Goal: Communication & Community: Answer question/provide support

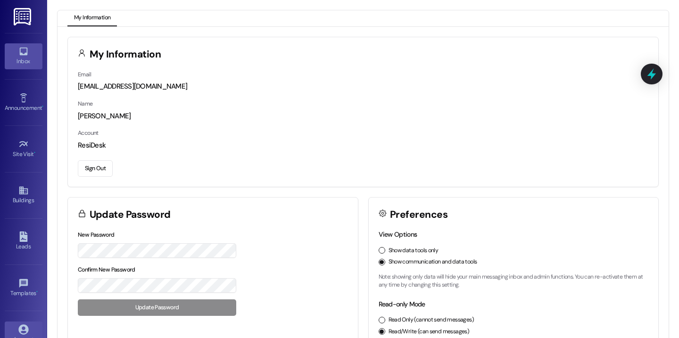
click at [31, 59] on div "Inbox" at bounding box center [23, 61] width 47 height 9
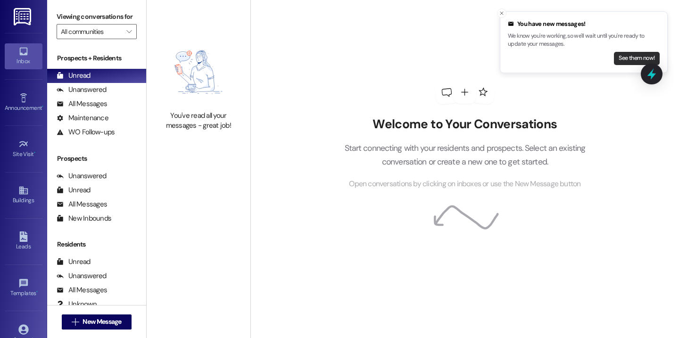
click at [617, 63] on button "See them now!" at bounding box center [637, 58] width 46 height 13
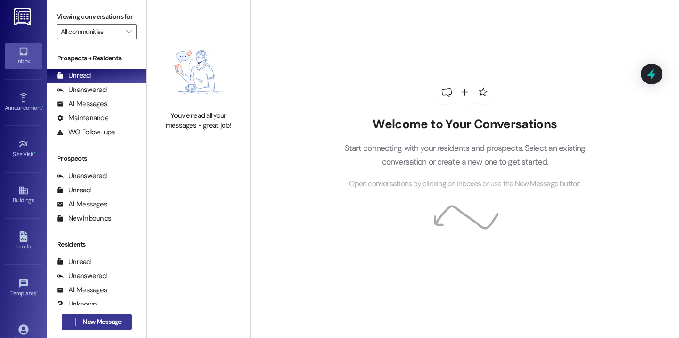
click at [119, 327] on button " New Message" at bounding box center [97, 322] width 70 height 15
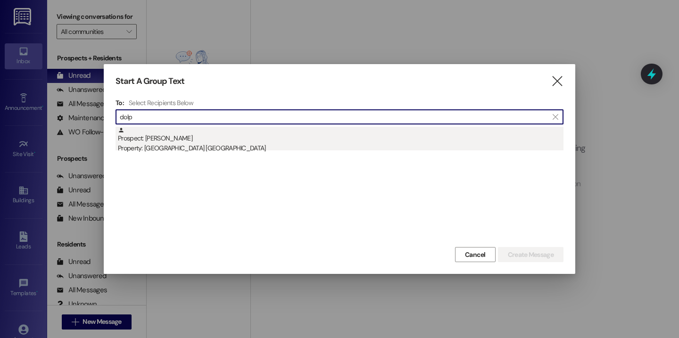
type input "dolp"
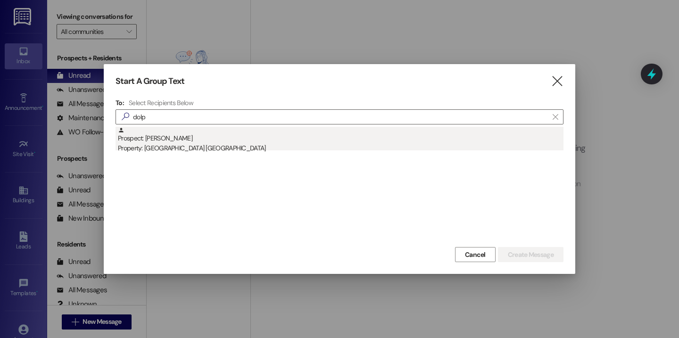
click at [204, 134] on div "Prospect: Anthony Hugenroth Property: Cottage Landing Lafayette" at bounding box center [341, 140] width 446 height 27
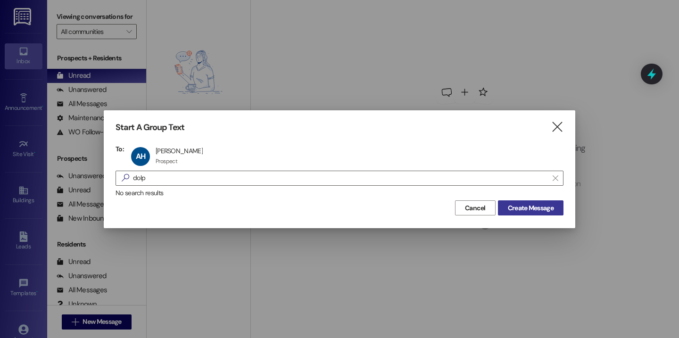
click at [502, 211] on button "Create Message" at bounding box center [531, 208] width 66 height 15
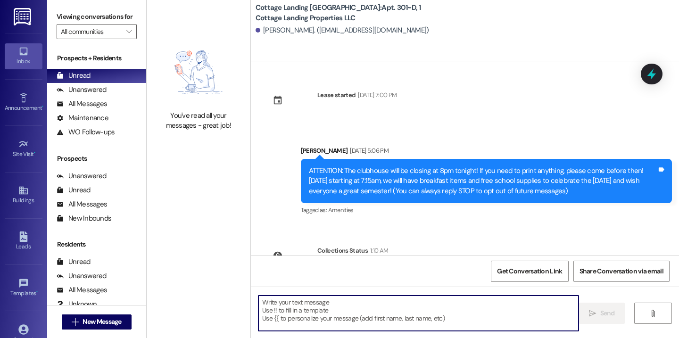
click at [291, 301] on textarea at bounding box center [419, 313] width 320 height 35
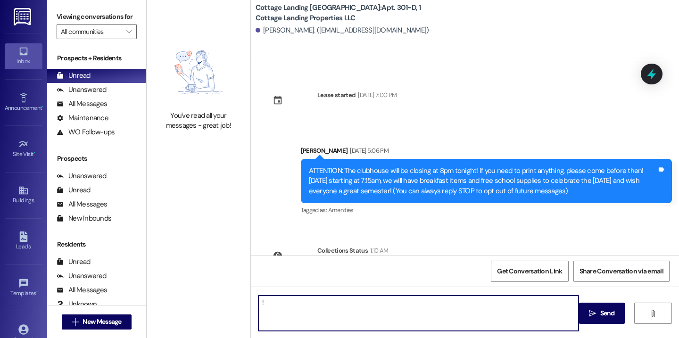
type textarea "!!"
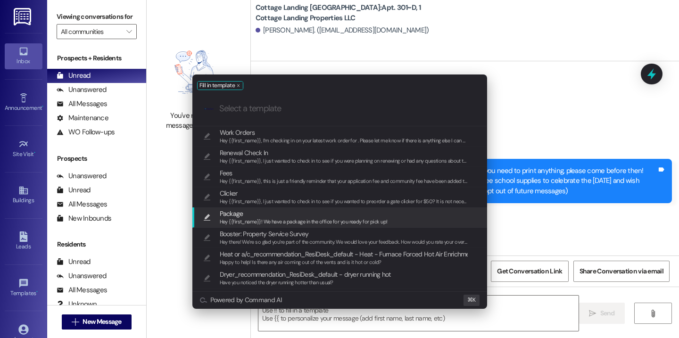
click at [334, 223] on span "Hey {{first_name}}! We have a package in the office for you ready for pick up!" at bounding box center [304, 221] width 168 height 7
type textarea "Hey {{first_name}}! We have a package in the office for you ready for pick up!"
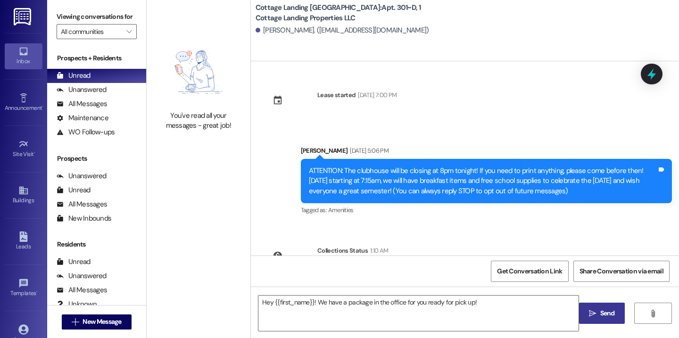
click at [586, 310] on button " Send" at bounding box center [602, 313] width 46 height 21
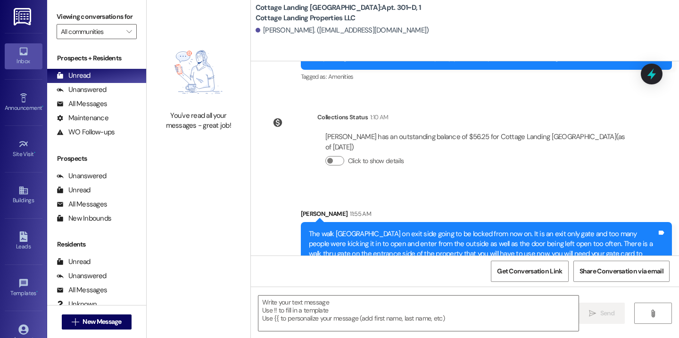
scroll to position [242, 0]
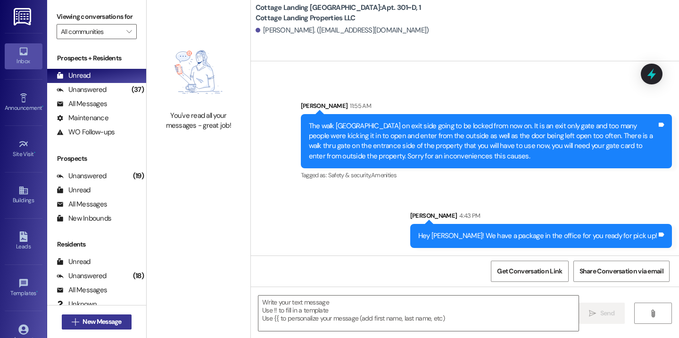
click at [101, 322] on span "New Message" at bounding box center [102, 322] width 39 height 10
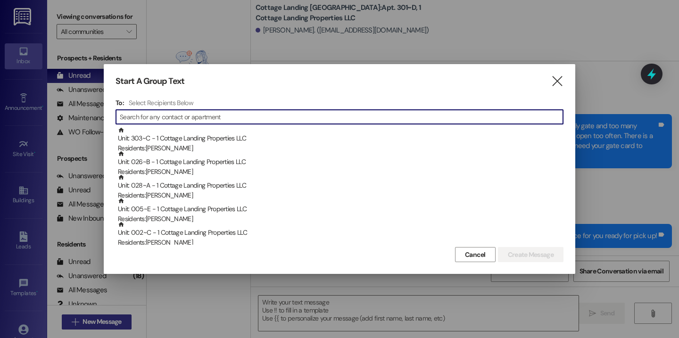
type input "a"
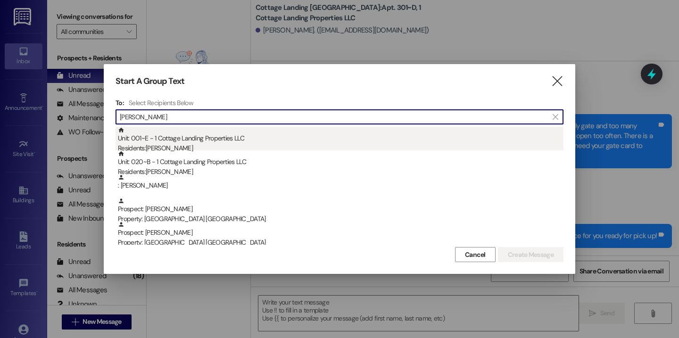
type input "mary"
click at [212, 133] on div "Unit: 001~E - 1 Cottage Landing Properties LLC Residents: Mary Landry" at bounding box center [341, 140] width 446 height 27
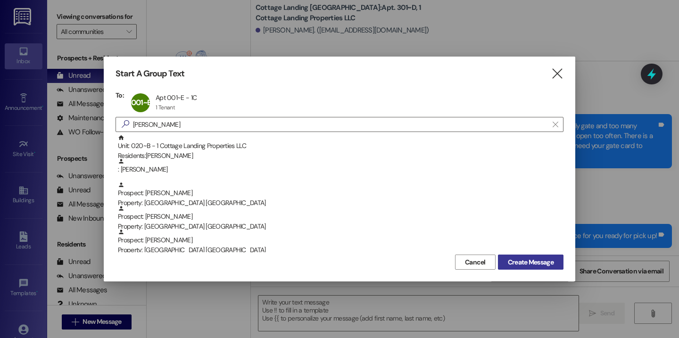
click at [517, 263] on span "Create Message" at bounding box center [531, 263] width 46 height 10
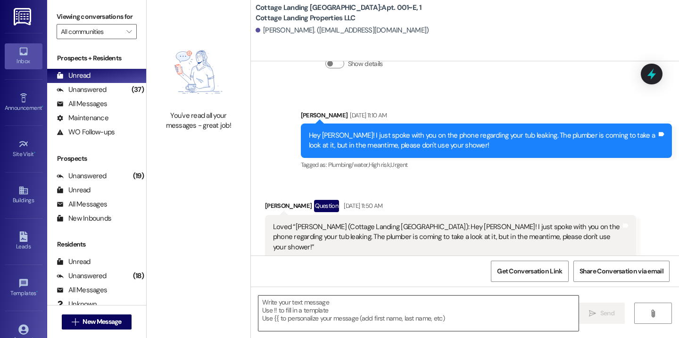
click at [350, 310] on textarea at bounding box center [419, 313] width 320 height 35
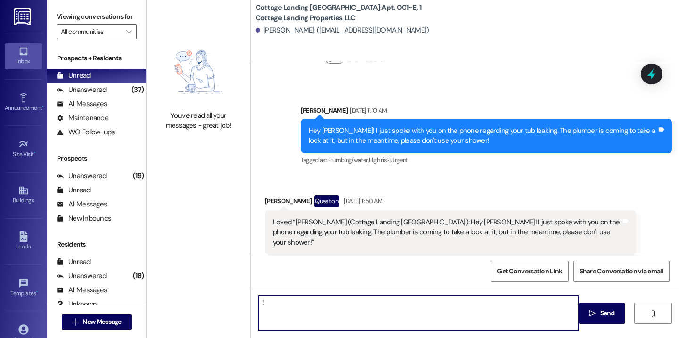
type textarea "!!"
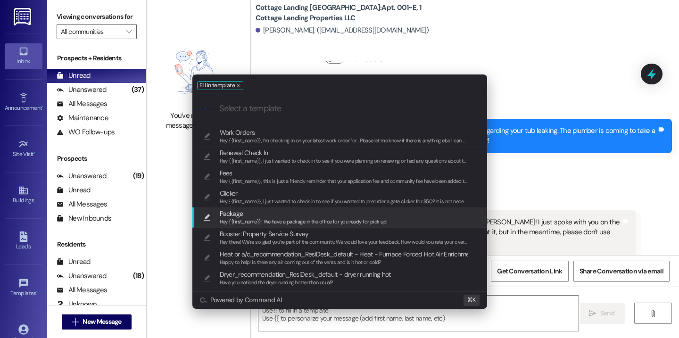
click at [279, 220] on span "Hey {{first_name}}! We have a package in the office for you ready for pick up!" at bounding box center [304, 221] width 168 height 7
type textarea "Hey {{first_name}}! We have a package in the office for you ready for pick up!"
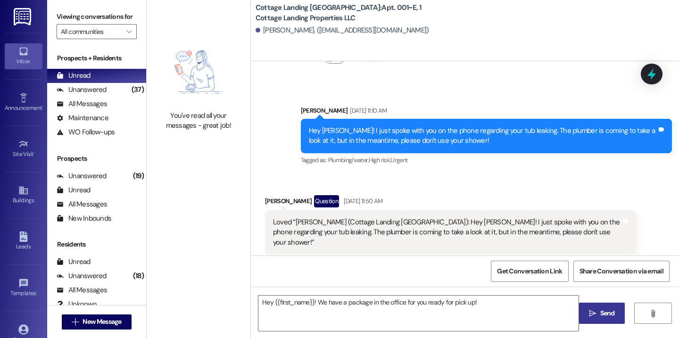
click at [585, 311] on button " Send" at bounding box center [602, 313] width 46 height 21
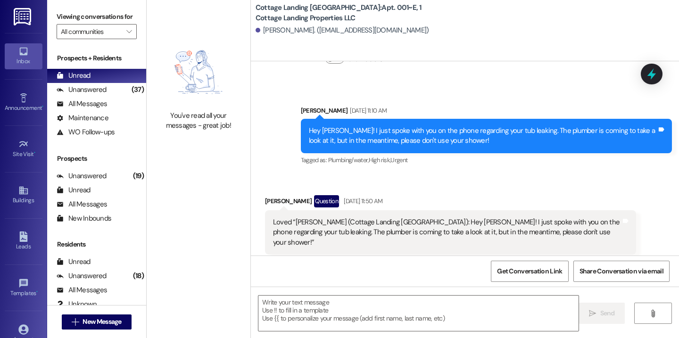
scroll to position [1501, 0]
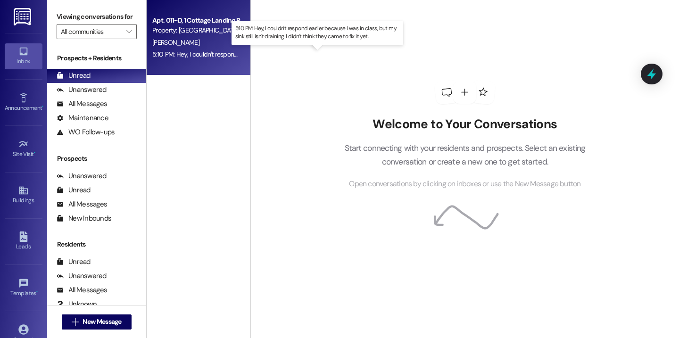
click at [226, 52] on div "5:10 PM: Hey, I couldn't respond earlier because I was in class, but my sink st…" at bounding box center [322, 54] width 341 height 8
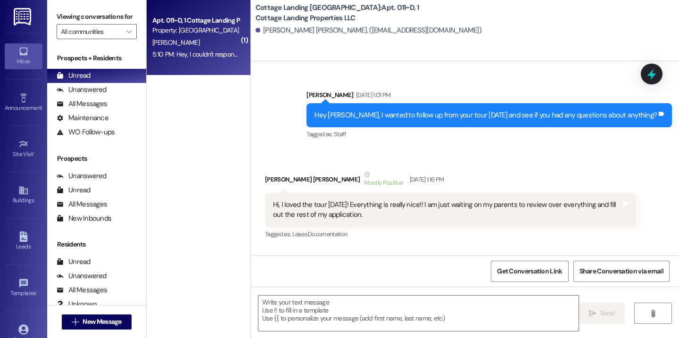
scroll to position [28835, 0]
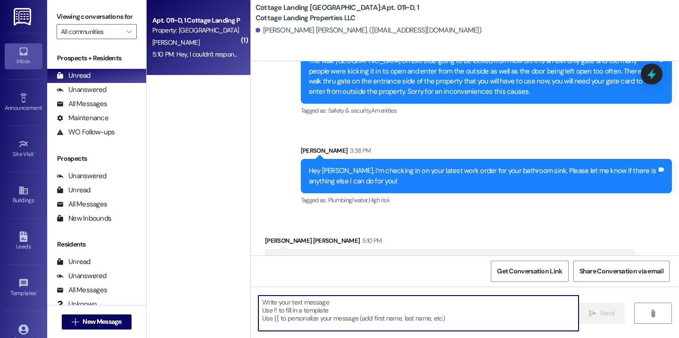
click at [286, 312] on textarea at bounding box center [419, 313] width 320 height 35
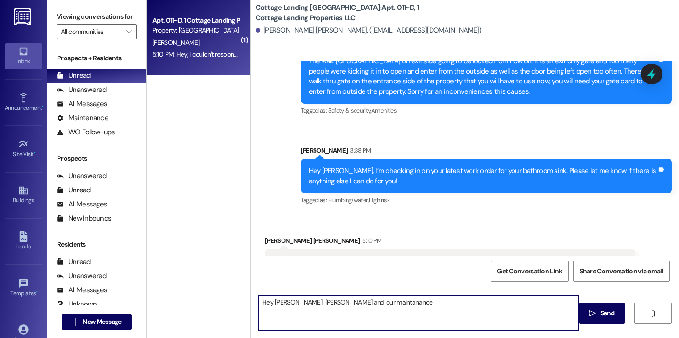
click at [351, 305] on textarea "Hey Mckenna! Lily and our maintanance" at bounding box center [419, 313] width 320 height 35
click at [349, 306] on textarea "Hey Mckenna! Lily and our maintanance" at bounding box center [419, 313] width 320 height 35
click at [388, 304] on textarea "Hey Mckenna! Lily and our maintenance" at bounding box center [419, 313] width 320 height 35
type textarea "Hey Mckenna! Lily and our maintenance guy left for today but I will make a note…"
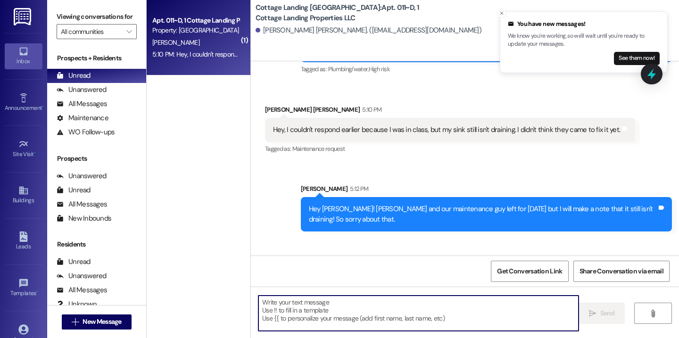
scroll to position [28976, 0]
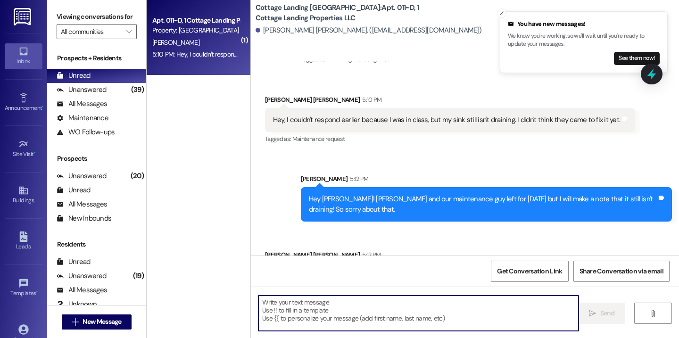
click at [336, 312] on textarea at bounding box center [419, 313] width 320 height 35
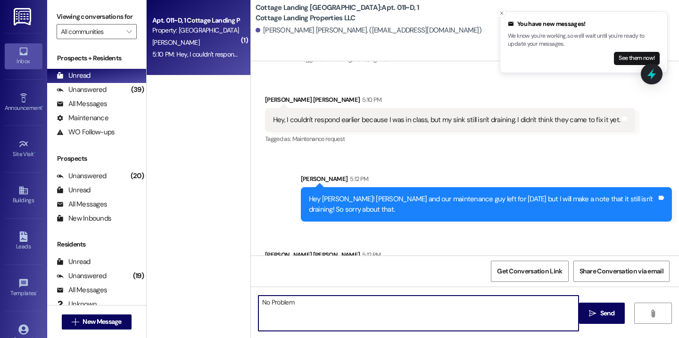
type textarea "No Problem!"
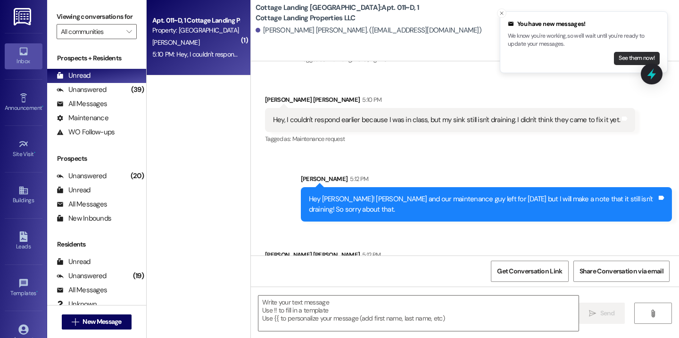
click at [623, 57] on button "See them now!" at bounding box center [637, 58] width 46 height 13
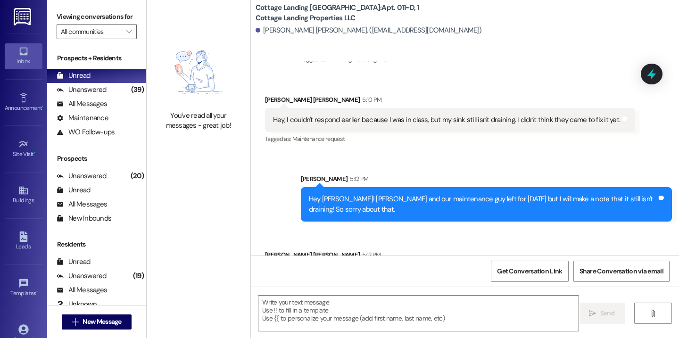
click at [428, 95] on div "Mckenna Dufrene 5:10 PM Hey, I couldn't respond earlier because I was in class,…" at bounding box center [450, 120] width 370 height 51
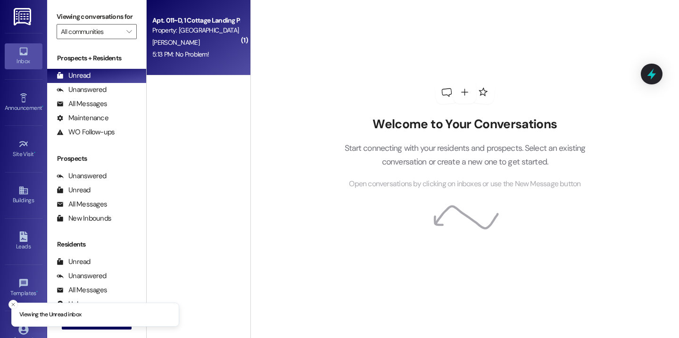
click at [201, 62] on div "Apt. 011~D, 1 Cottage Landing Properties LLC Property: Cottage Landing Lafayett…" at bounding box center [199, 37] width 104 height 75
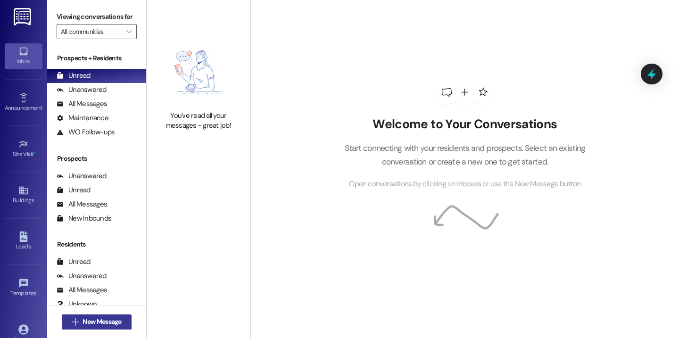
click at [89, 320] on span "New Message" at bounding box center [102, 322] width 39 height 10
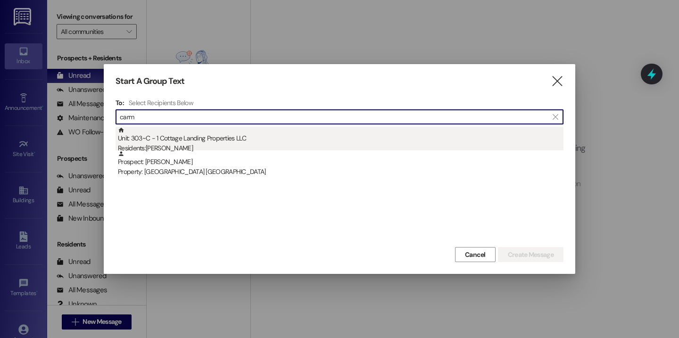
type input "carm"
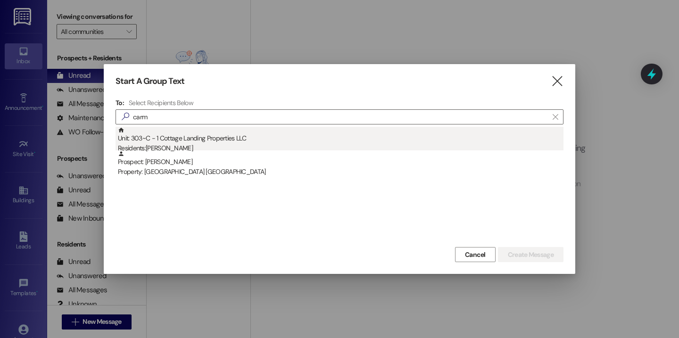
click at [227, 143] on div "Residents: [PERSON_NAME]" at bounding box center [341, 148] width 446 height 10
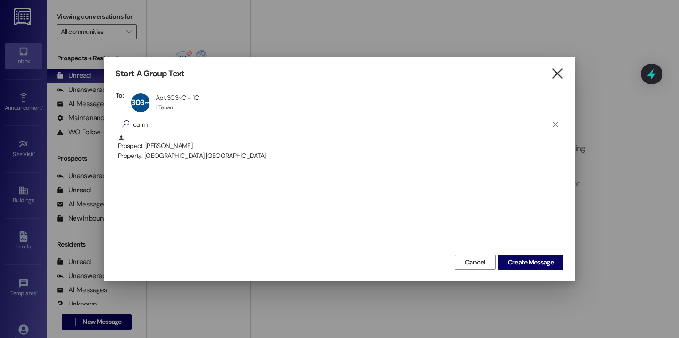
click at [560, 72] on icon "" at bounding box center [557, 74] width 13 height 10
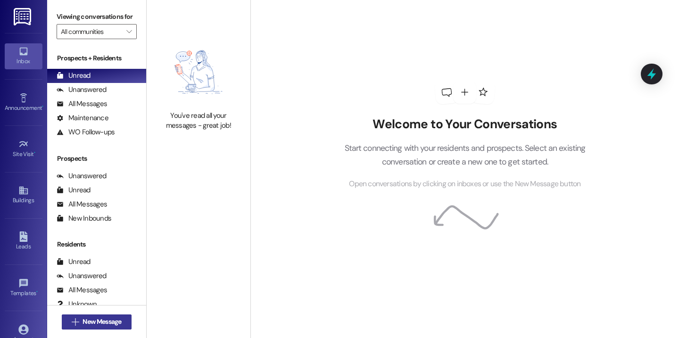
click at [110, 319] on span "New Message" at bounding box center [102, 322] width 39 height 10
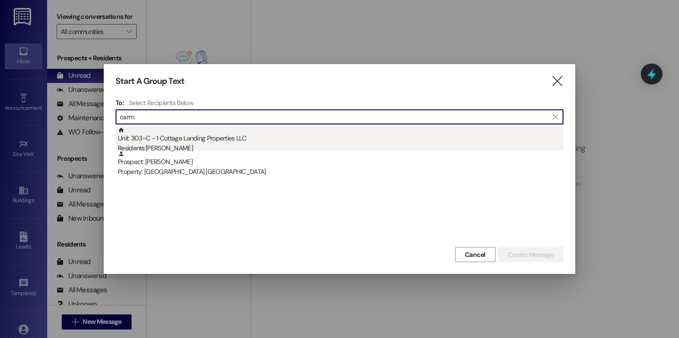
type input "carm"
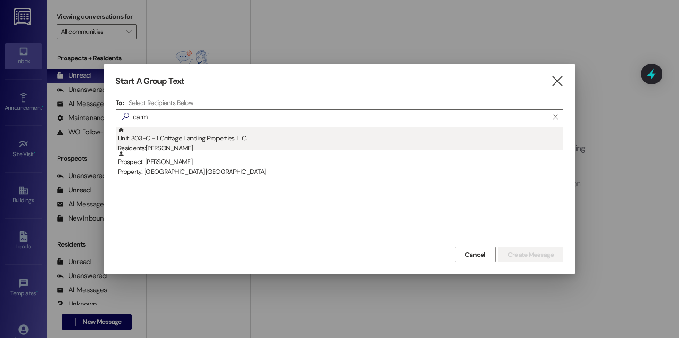
click at [205, 137] on div "Unit: 303~C - 1 Cottage Landing Properties LLC Residents: Carmen Montgomery" at bounding box center [341, 140] width 446 height 27
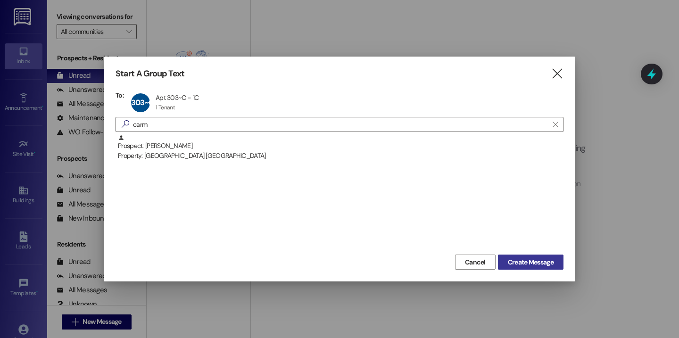
click at [515, 262] on span "Create Message" at bounding box center [531, 263] width 46 height 10
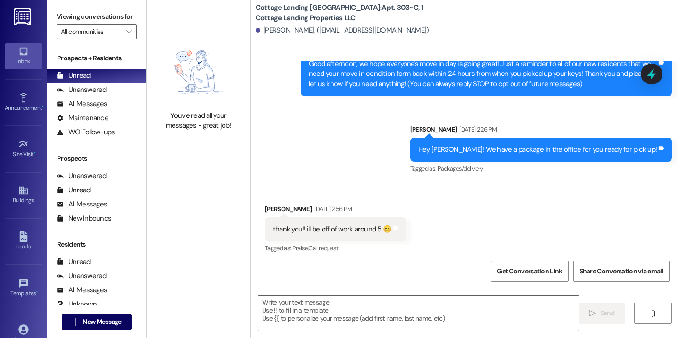
scroll to position [114, 0]
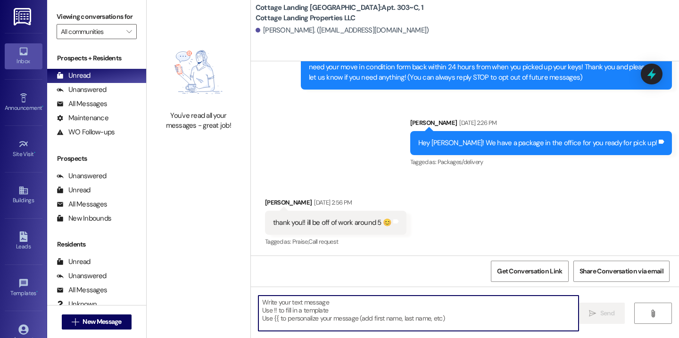
click at [289, 307] on textarea at bounding box center [419, 313] width 320 height 35
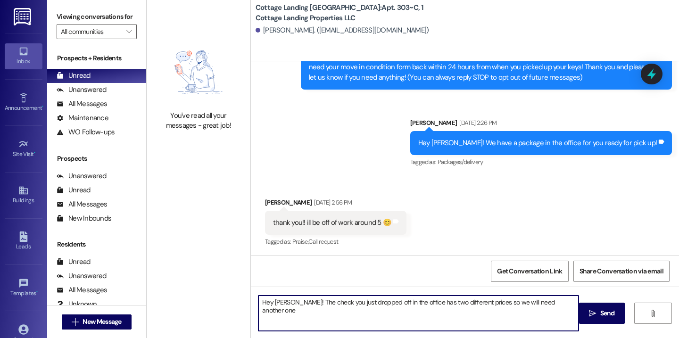
type textarea "Hey Carmen! The check you just dropped off in the office has two different pric…"
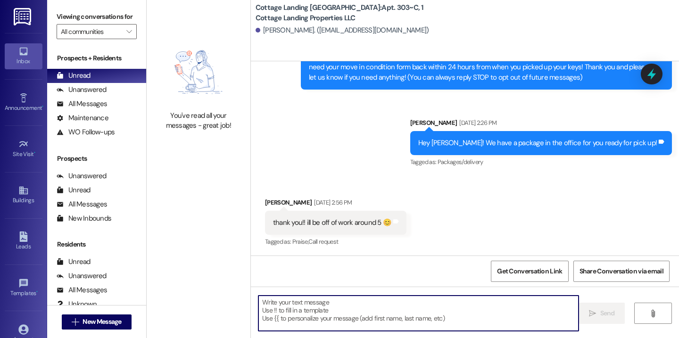
scroll to position [552, 0]
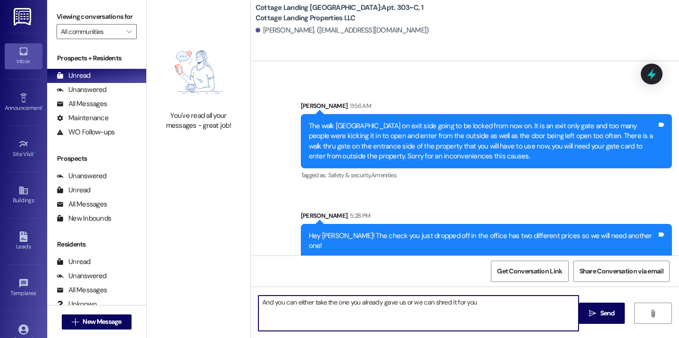
type textarea "And you can either take the one you already gave us or we can shred it for you."
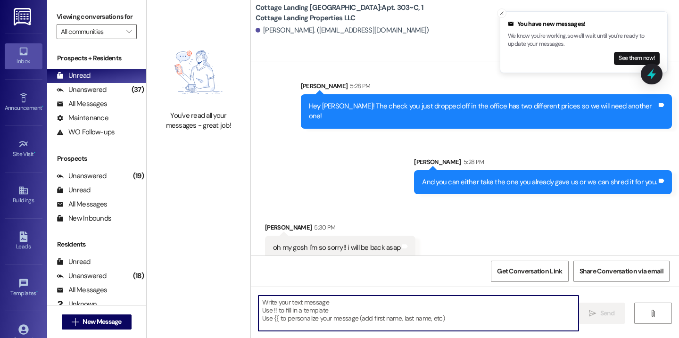
scroll to position [684, 0]
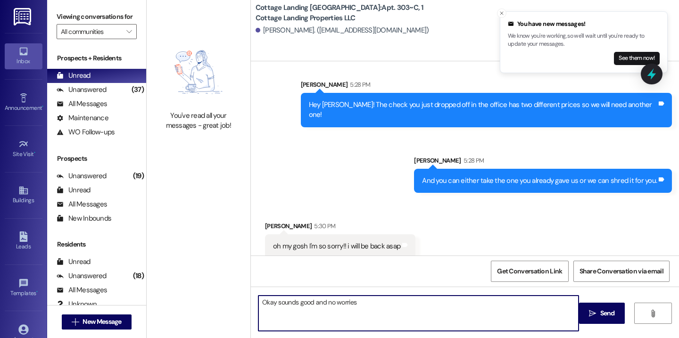
type textarea "Okay sounds good and no worries!"
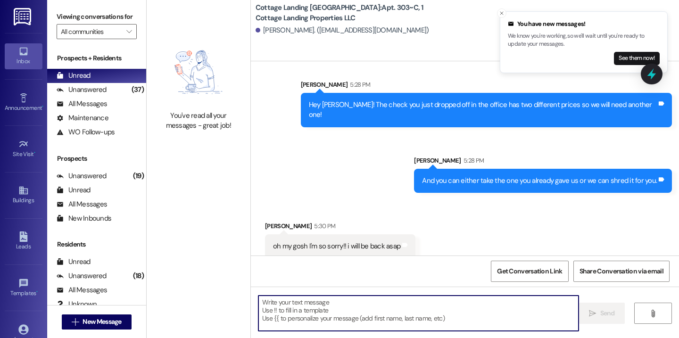
scroll to position [750, 0]
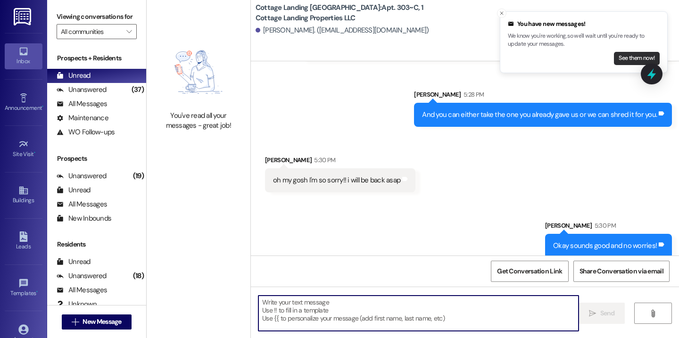
click at [627, 58] on button "See them now!" at bounding box center [637, 58] width 46 height 13
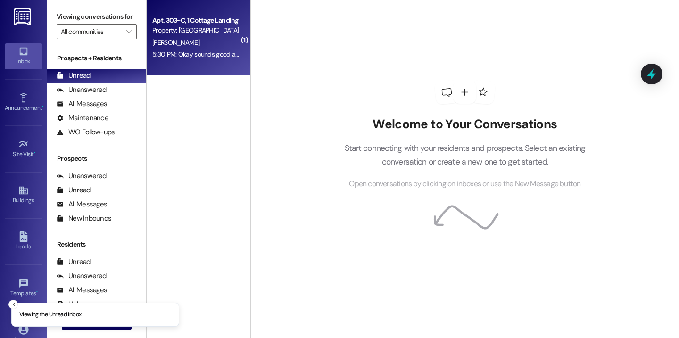
click at [226, 54] on div "5:30 PM: Okay sounds good and no worries! 5:30 PM: Okay sounds good and no worr…" at bounding box center [213, 54] width 122 height 8
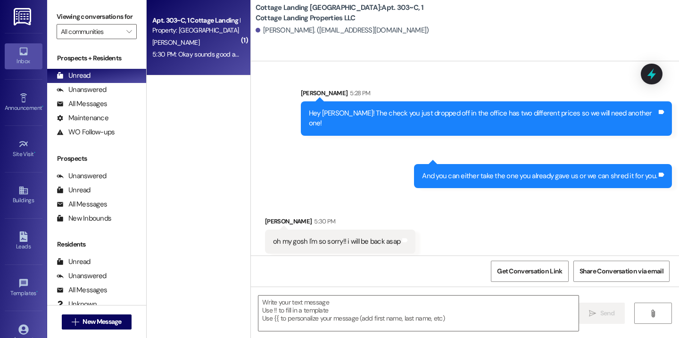
scroll to position [684, 0]
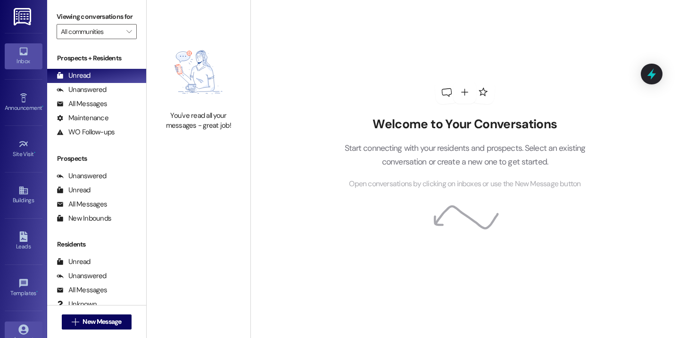
click at [35, 323] on link "Account" at bounding box center [24, 334] width 38 height 25
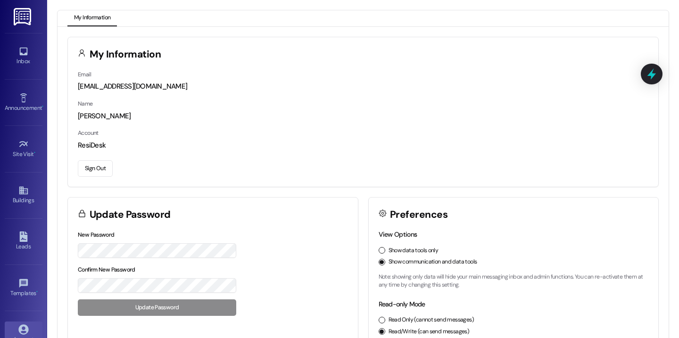
click at [98, 172] on button "Sign Out" at bounding box center [95, 168] width 35 height 17
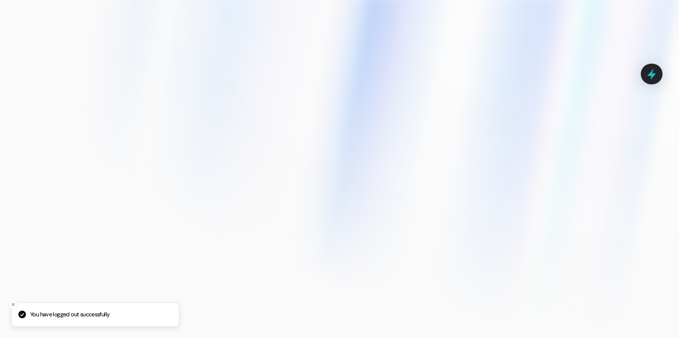
type input "[EMAIL_ADDRESS][DOMAIN_NAME]"
